Goal: Task Accomplishment & Management: Manage account settings

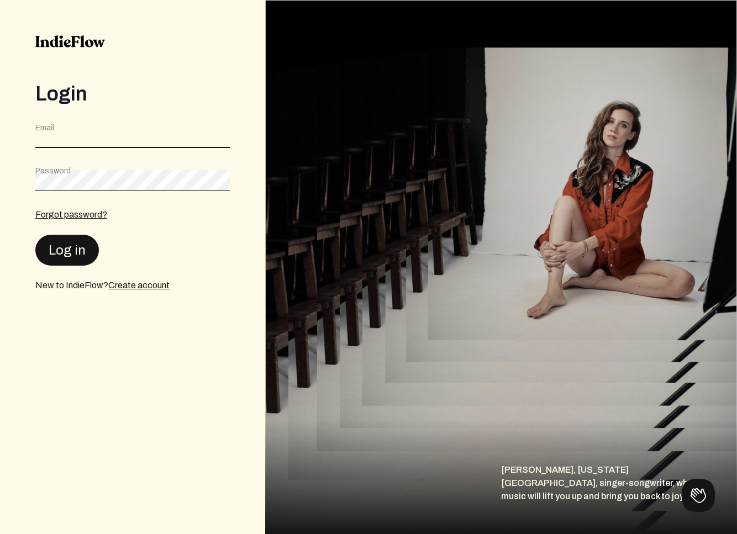
type input "[EMAIL_ADDRESS][DOMAIN_NAME]"
click at [81, 243] on button "Log in" at bounding box center [67, 249] width 64 height 31
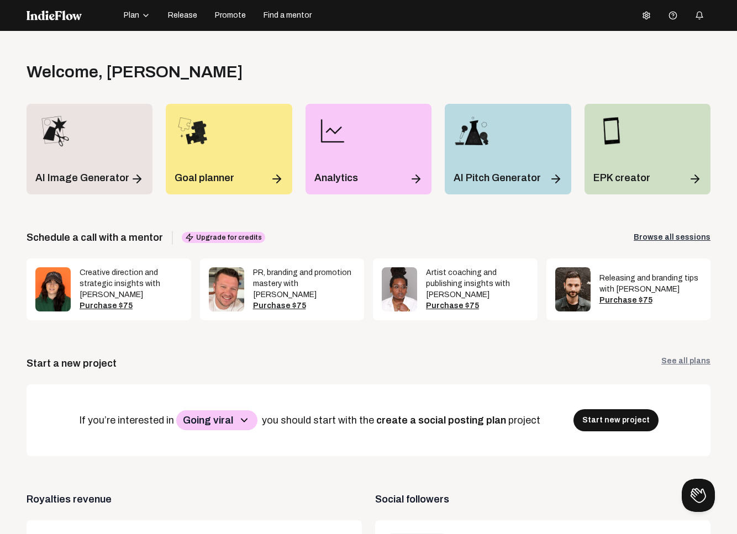
click at [183, 17] on span "Release" at bounding box center [182, 15] width 29 height 11
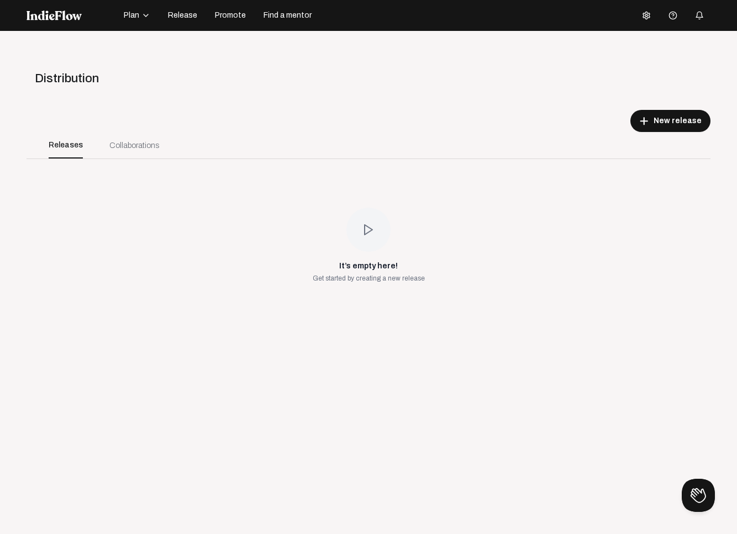
click at [313, 247] on div "It’s empty here! Get started by creating a new release" at bounding box center [369, 245] width 112 height 75
click at [143, 149] on div "Collaborations" at bounding box center [134, 146] width 50 height 12
click at [82, 146] on div "Releases" at bounding box center [65, 145] width 61 height 27
click at [124, 149] on div "Collaborations" at bounding box center [134, 146] width 50 height 12
click at [141, 17] on icon "button" at bounding box center [145, 15] width 9 height 9
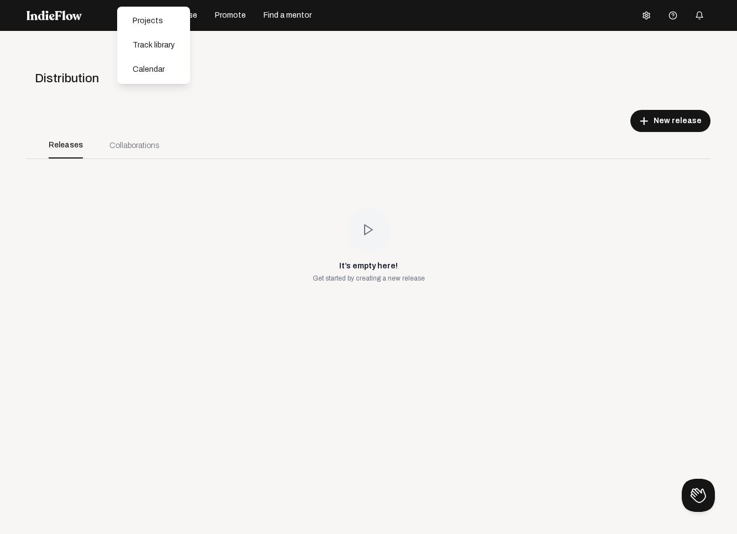
click at [330, 55] on div "Open menu Distribution add New release Releases Collaborations It’s empty here!…" at bounding box center [368, 298] width 737 height 534
click at [131, 147] on div "Collaborations" at bounding box center [134, 146] width 50 height 12
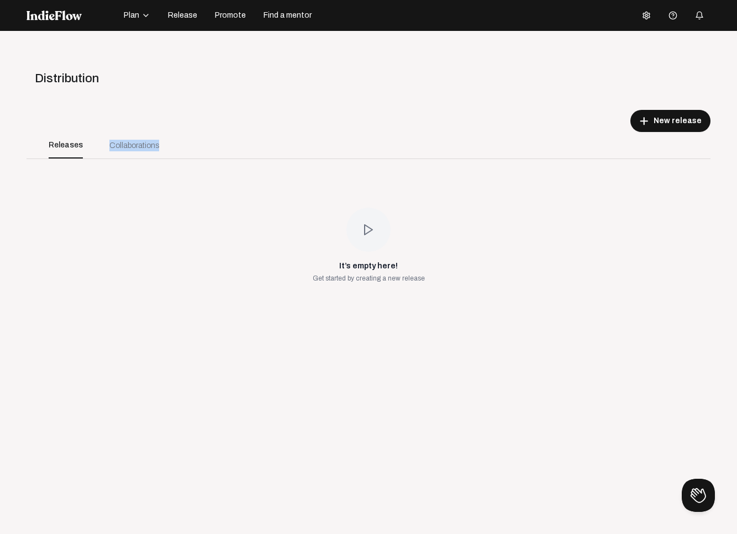
click at [131, 147] on div "Collaborations" at bounding box center [134, 146] width 50 height 12
